Goal: Transaction & Acquisition: Purchase product/service

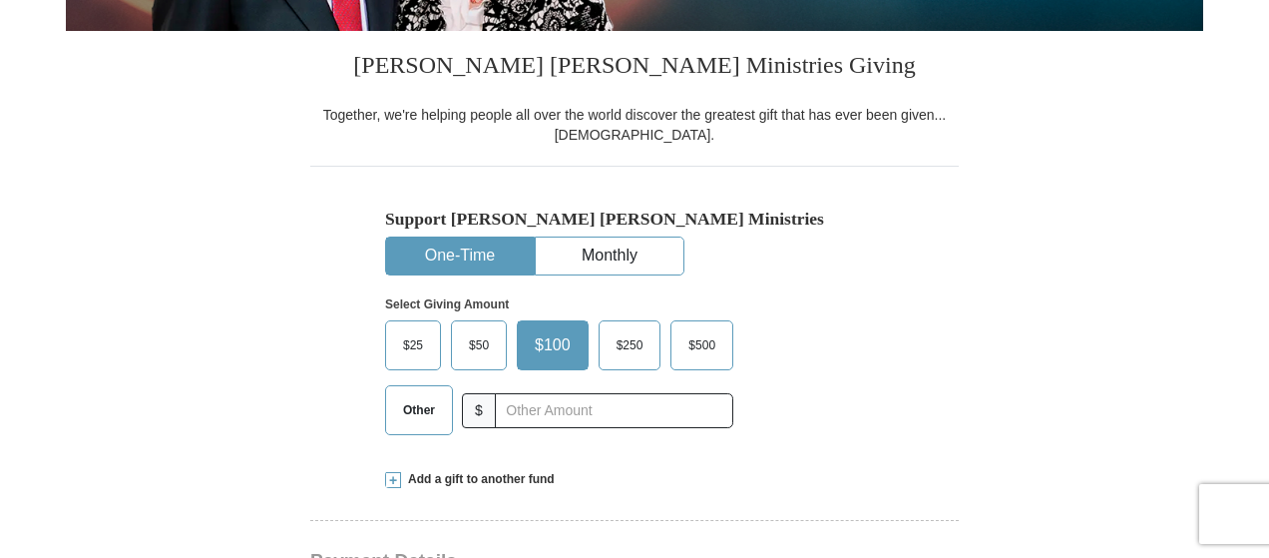
scroll to position [499, 0]
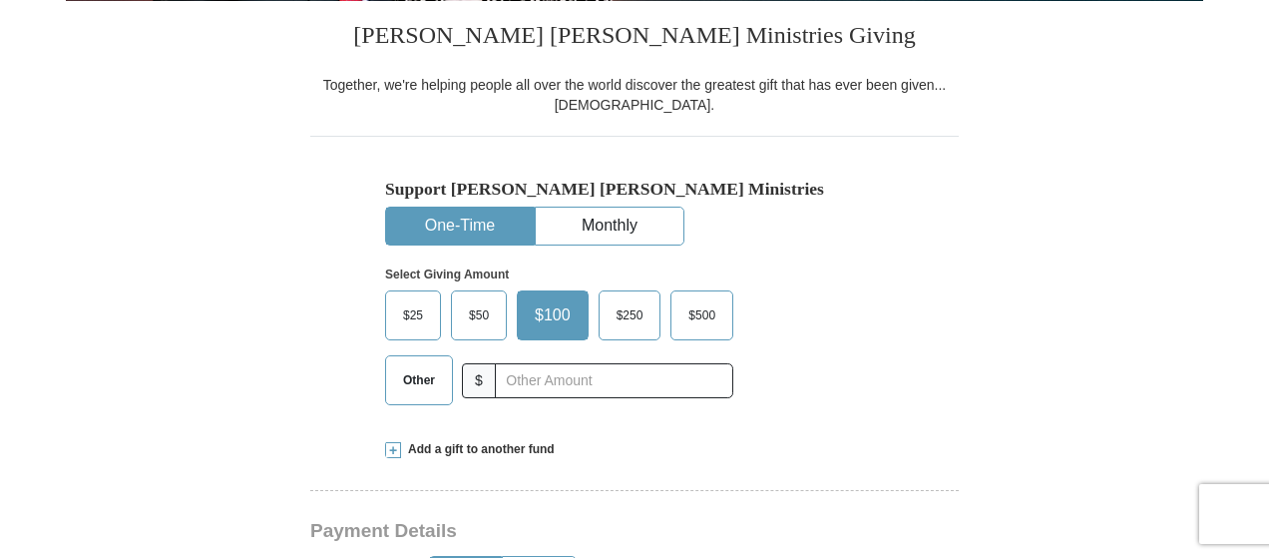
click at [435, 388] on span "Other" at bounding box center [419, 380] width 52 height 30
click at [0, 0] on input "Other" at bounding box center [0, 0] width 0 height 0
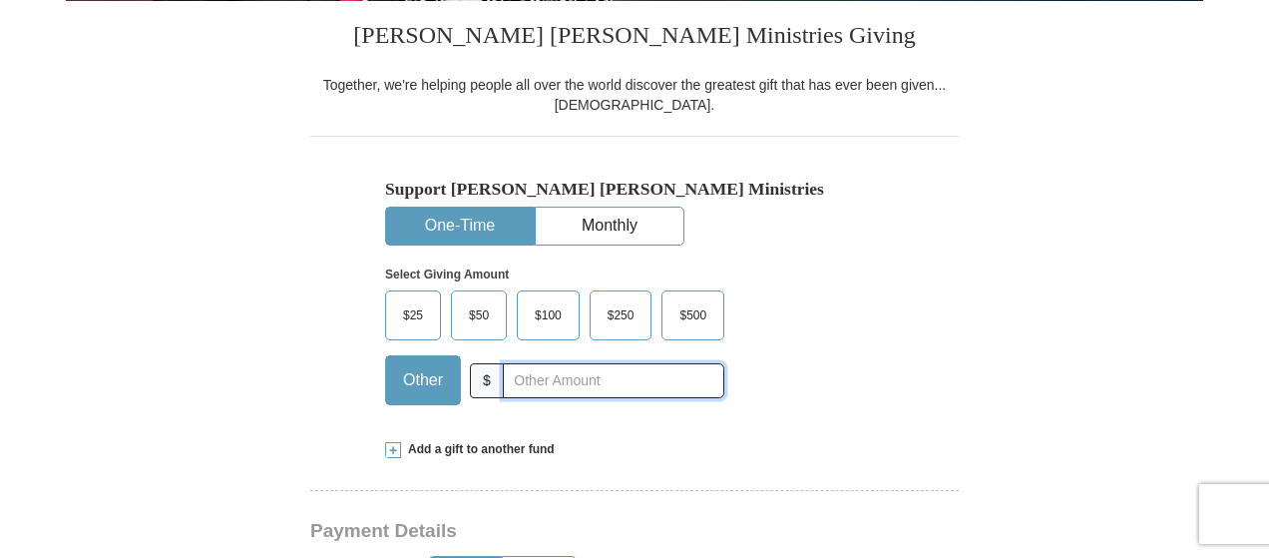
click at [520, 388] on input "text" at bounding box center [614, 380] width 222 height 35
type input "20"
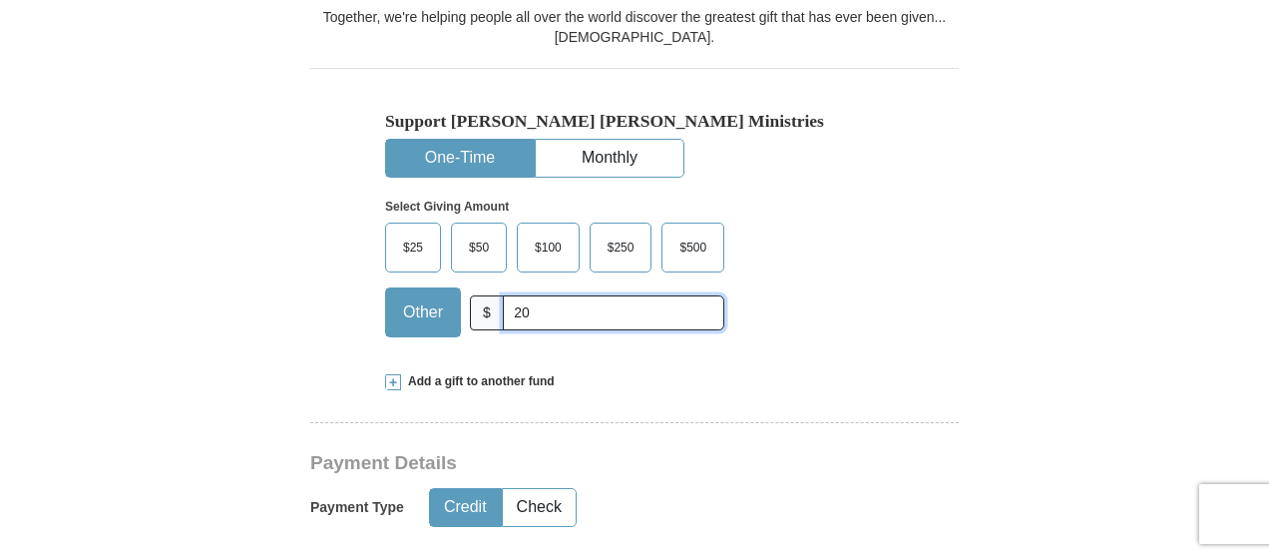
scroll to position [599, 0]
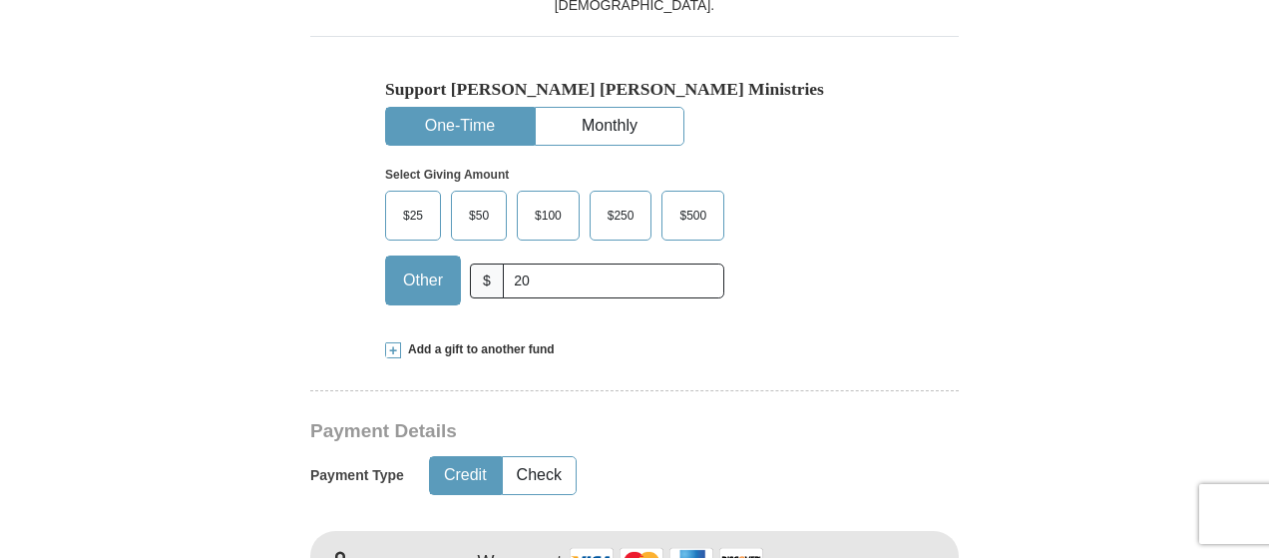
click at [395, 348] on span at bounding box center [393, 350] width 16 height 16
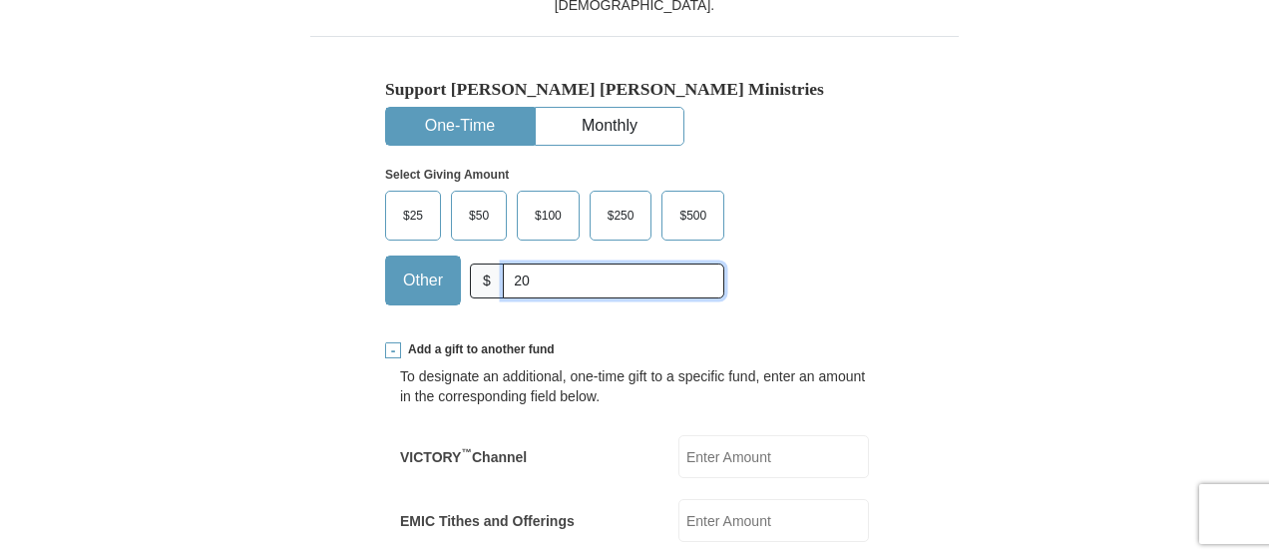
drag, startPoint x: 543, startPoint y: 280, endPoint x: 502, endPoint y: 279, distance: 40.9
click at [503, 279] on input "20" at bounding box center [614, 280] width 222 height 35
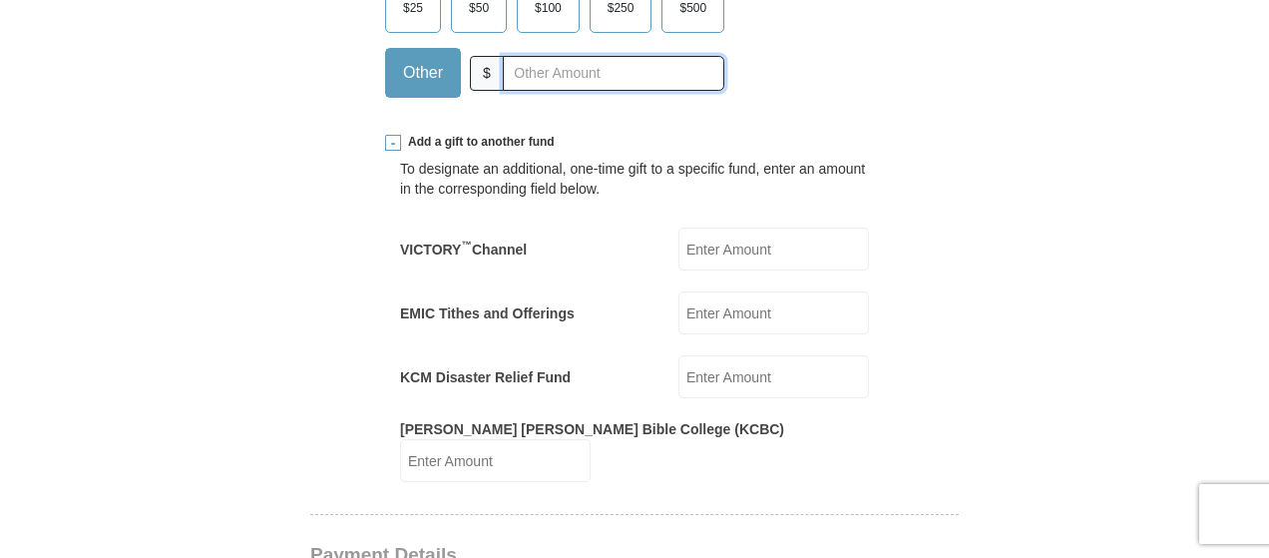
scroll to position [798, 0]
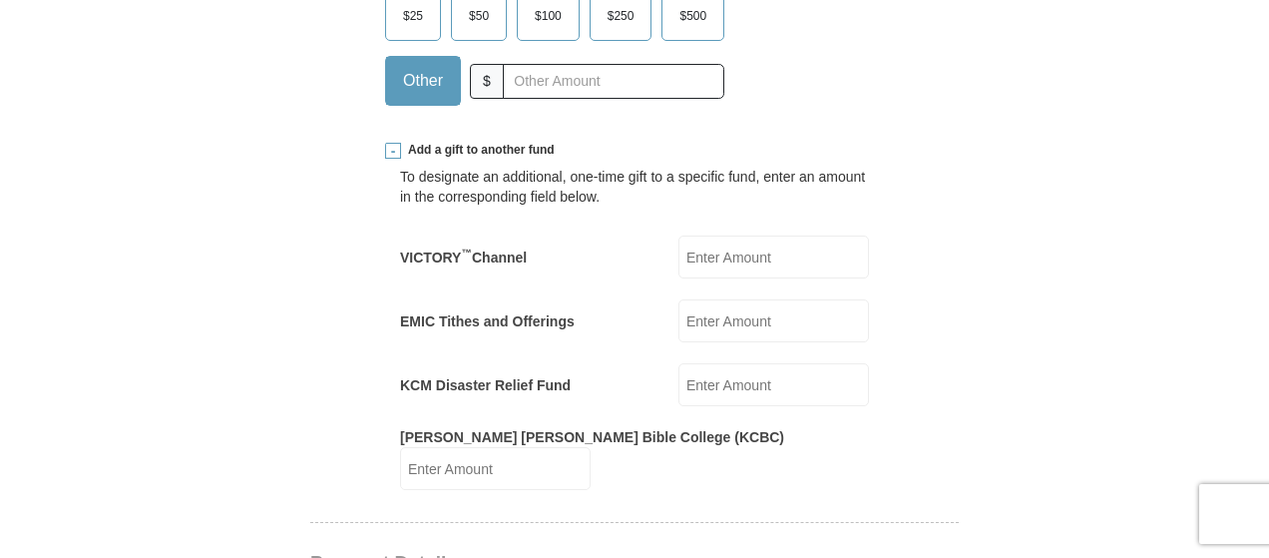
click at [728, 268] on input "VICTORY ™ Channel" at bounding box center [773, 256] width 191 height 43
type input "20.00"
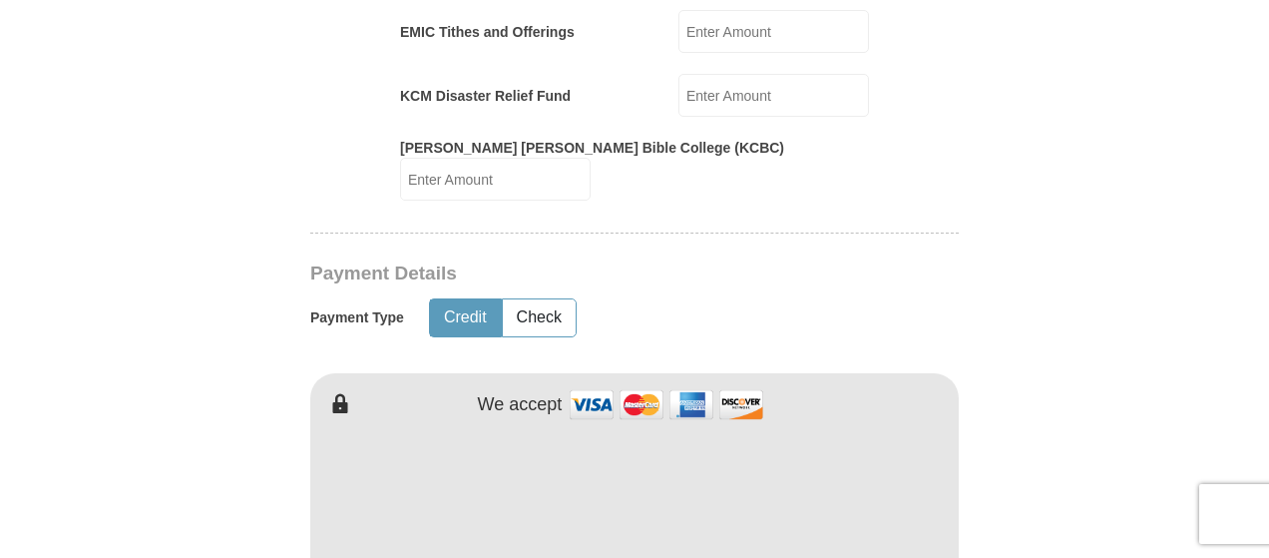
scroll to position [1197, 0]
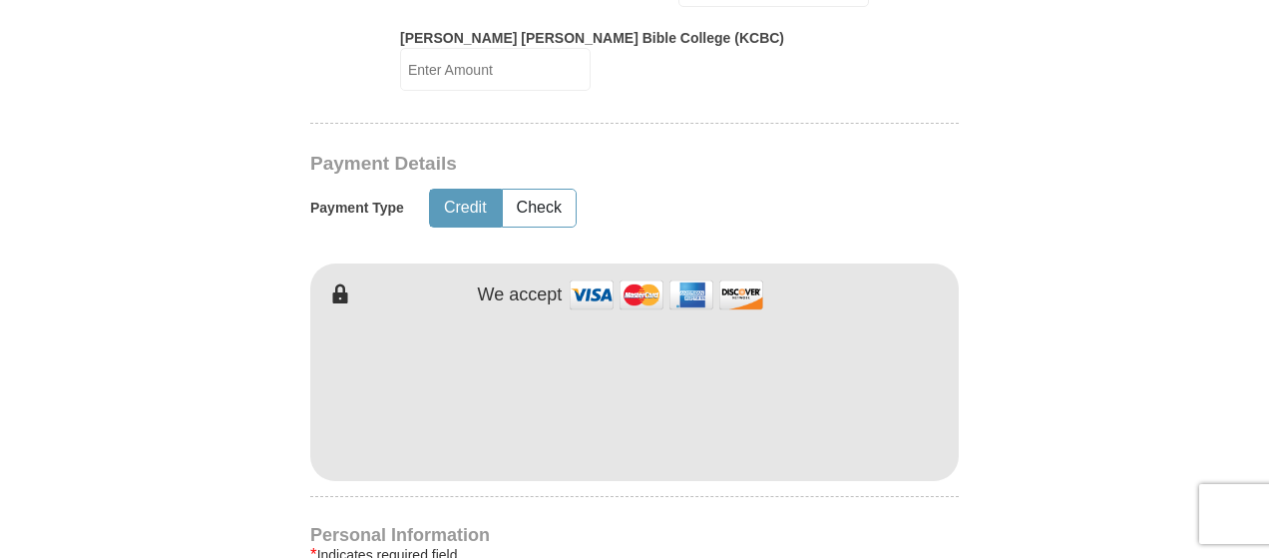
click at [592, 273] on img at bounding box center [667, 294] width 200 height 43
click at [463, 190] on button "Credit" at bounding box center [465, 208] width 71 height 37
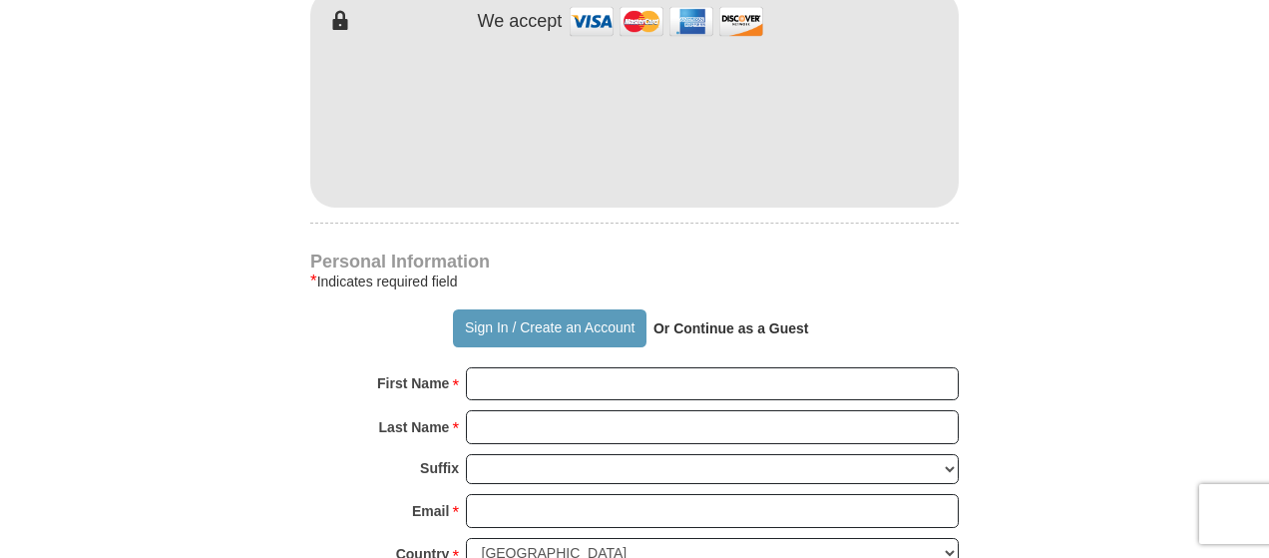
scroll to position [1497, 0]
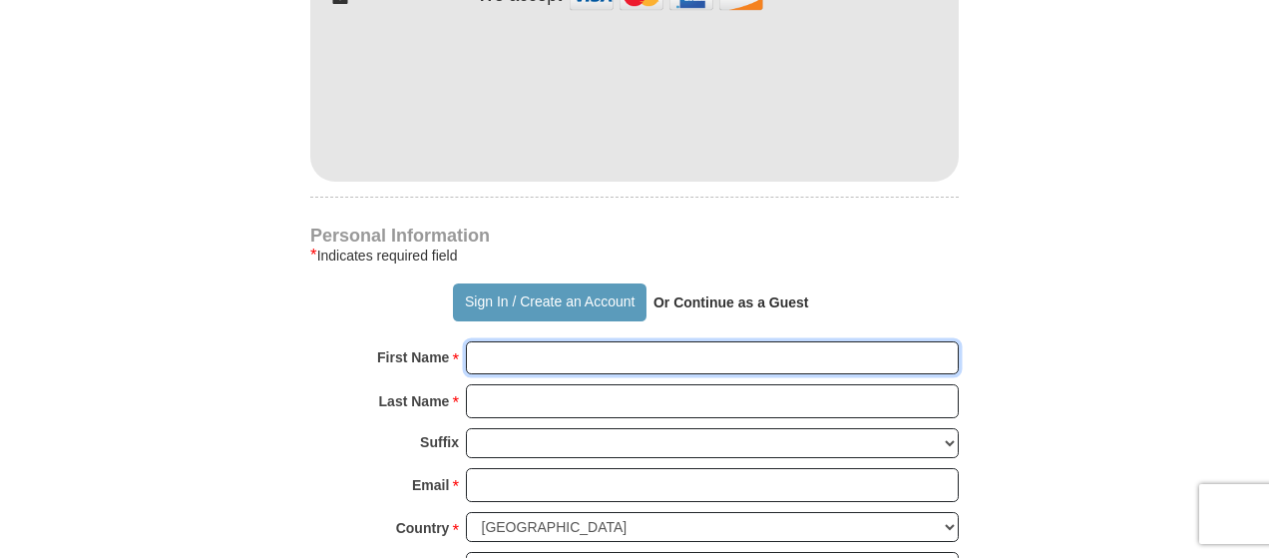
click at [523, 341] on input "First Name *" at bounding box center [712, 358] width 493 height 34
type input "[PERSON_NAME]"
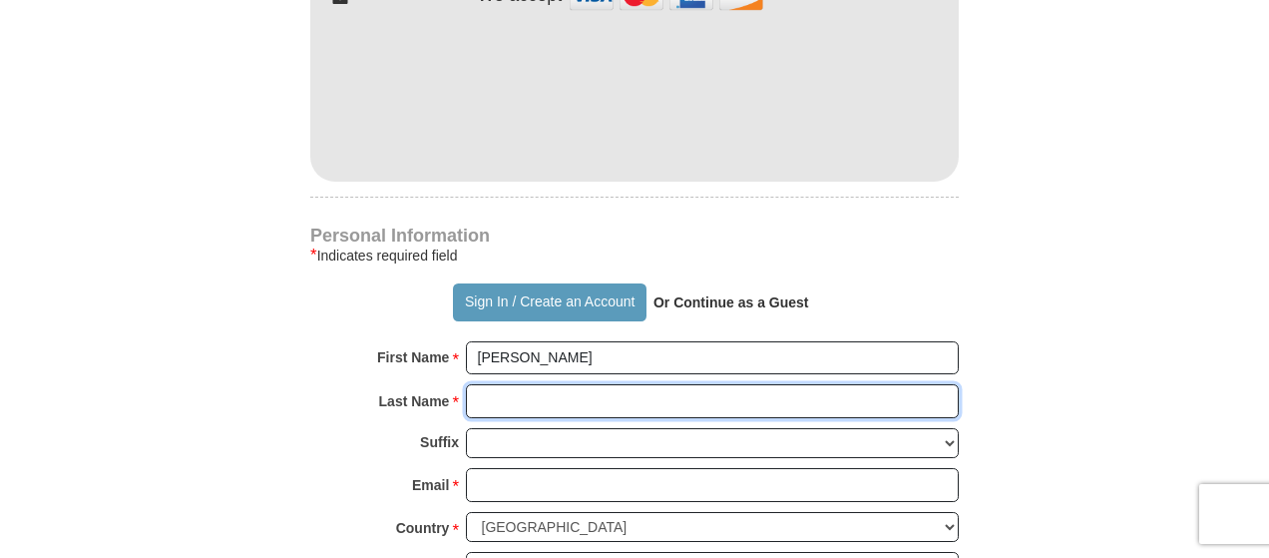
click at [580, 384] on input "Last Name *" at bounding box center [712, 401] width 493 height 34
type input "[PERSON_NAME]"
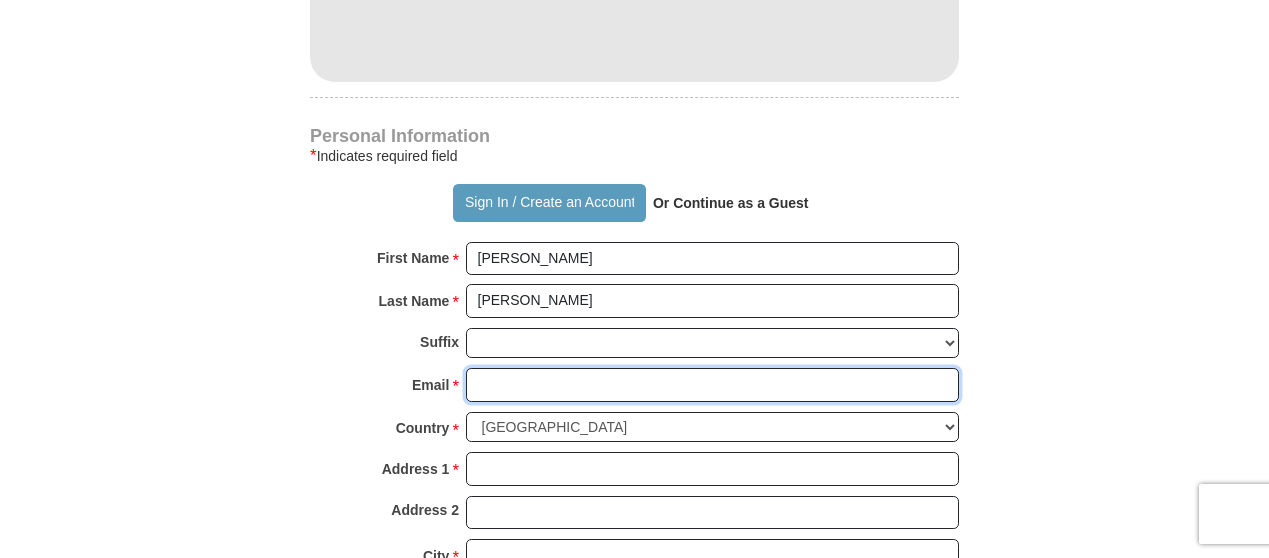
click at [566, 368] on input "Email *" at bounding box center [712, 385] width 493 height 34
type input "[EMAIL_ADDRESS][DOMAIN_NAME]"
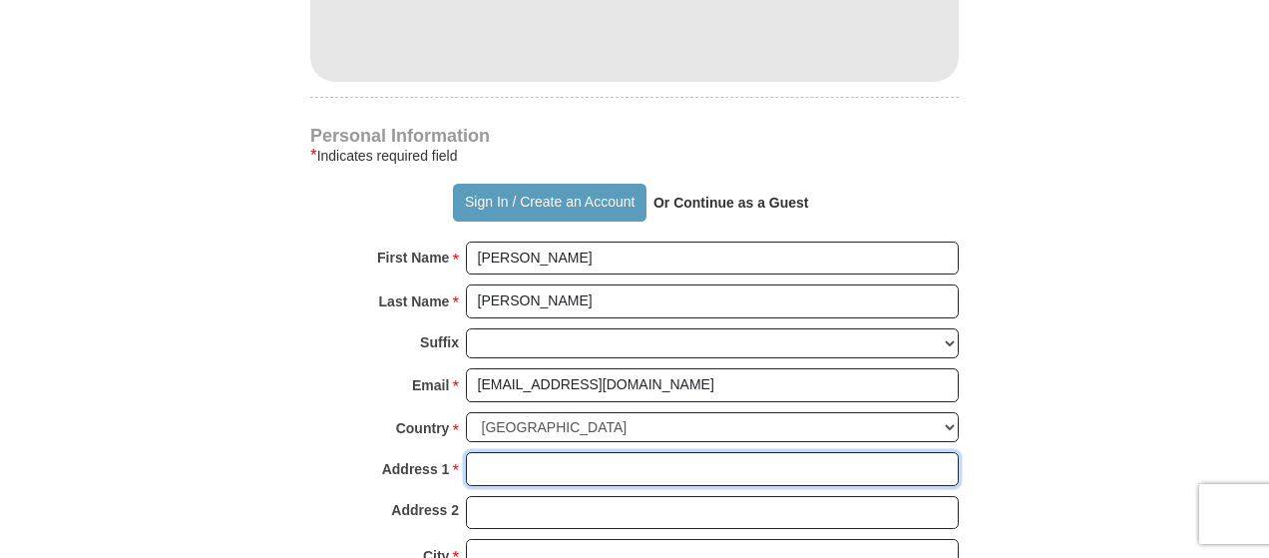
type input "[STREET_ADDRESS]"
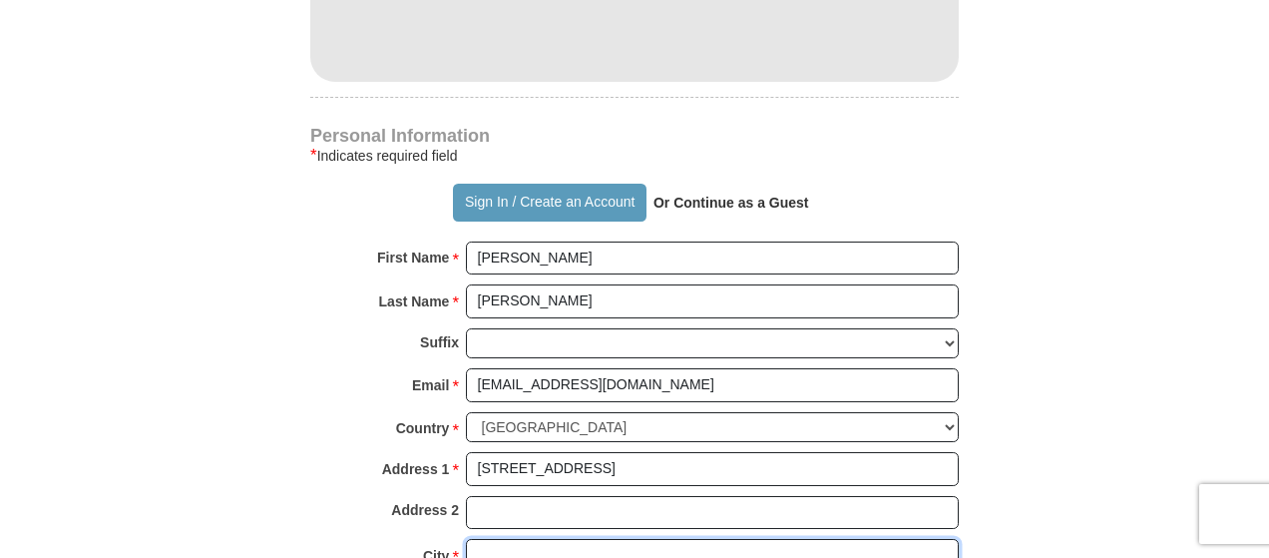
type input "[GEOGRAPHIC_DATA]"
select select "WV"
type input "26101"
type input "3044854253"
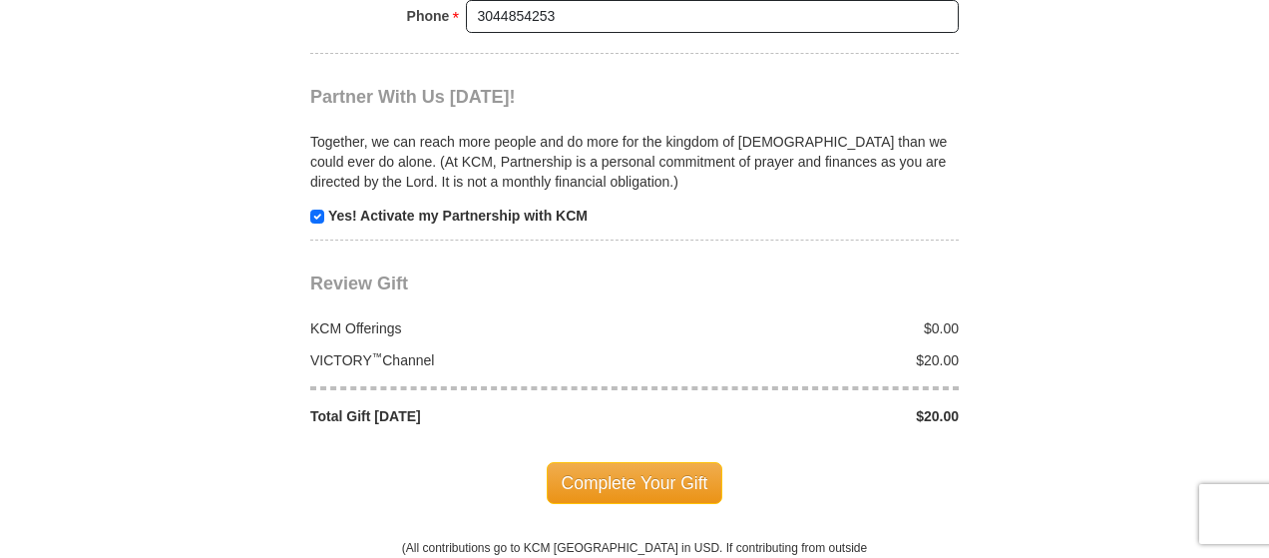
scroll to position [2295, 0]
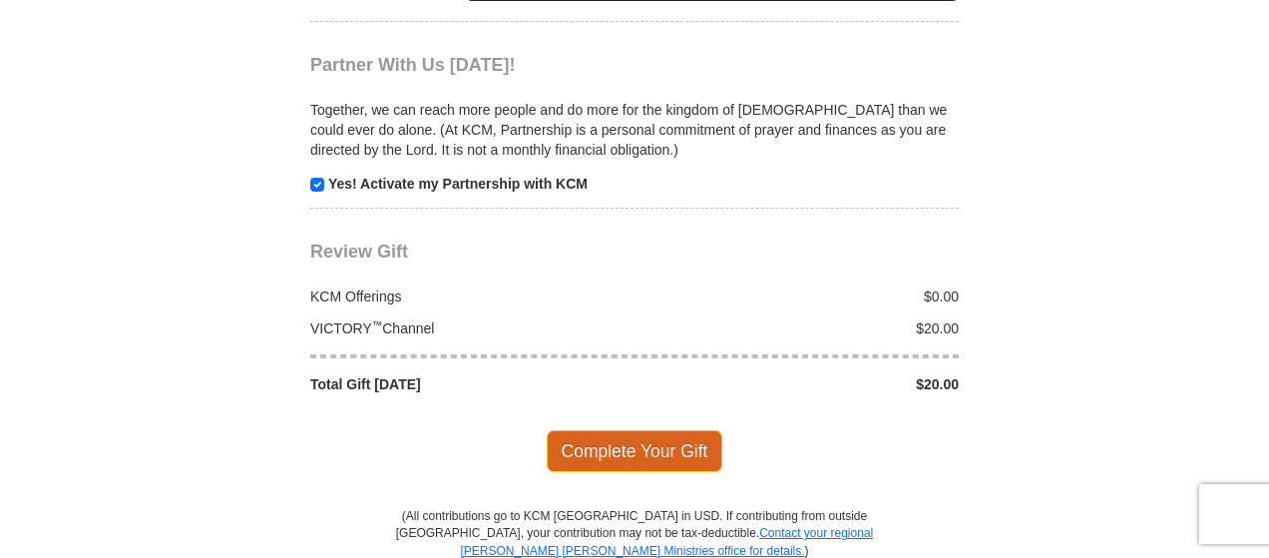
click at [612, 430] on span "Complete Your Gift" at bounding box center [635, 451] width 177 height 42
